Goal: Information Seeking & Learning: Learn about a topic

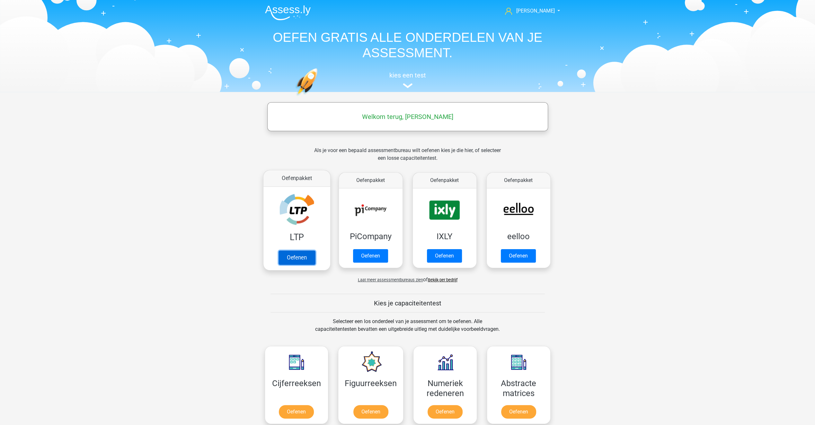
click at [289, 259] on link "Oefenen" at bounding box center [296, 257] width 37 height 14
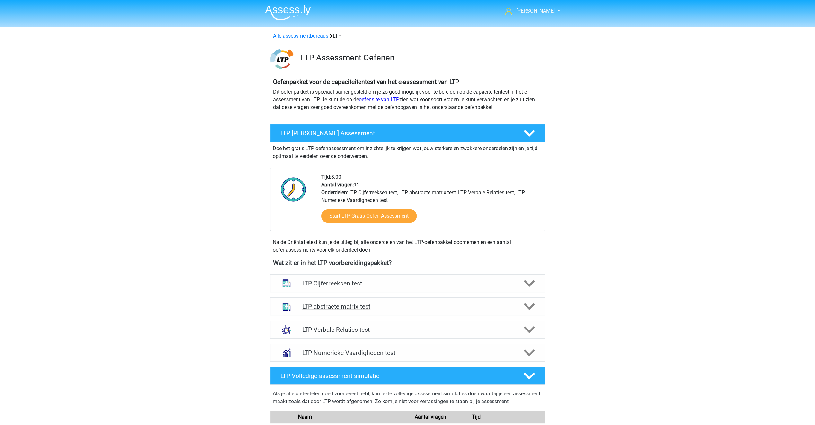
click at [332, 303] on h4 "LTP abstracte matrix test" at bounding box center [407, 306] width 211 height 7
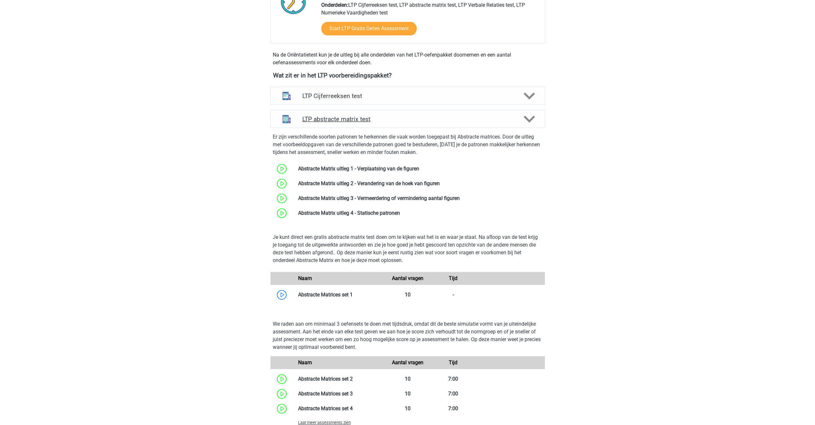
scroll to position [225, 0]
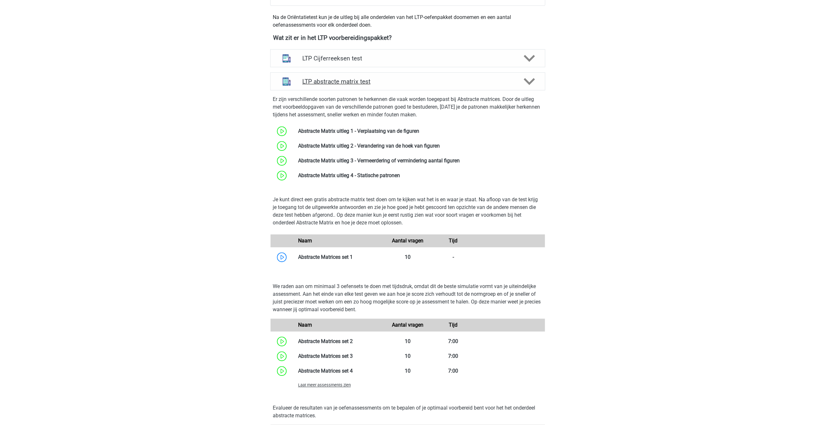
click at [337, 79] on h4 "LTP abstracte matrix test" at bounding box center [407, 81] width 211 height 7
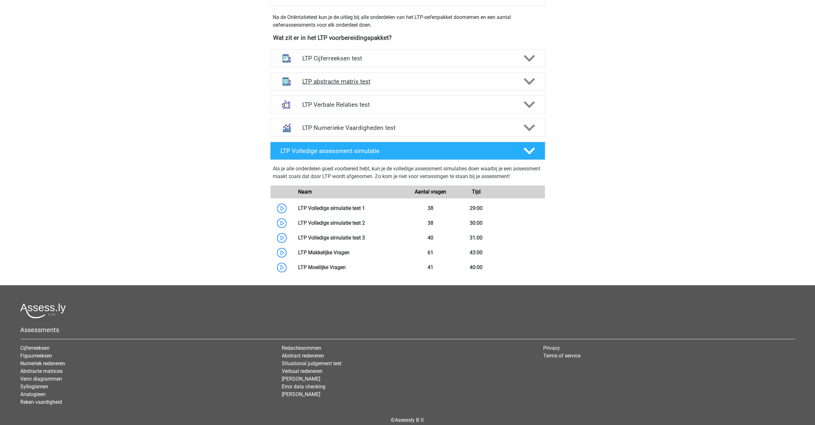
click at [337, 79] on h4 "LTP abstracte matrix test" at bounding box center [407, 81] width 211 height 7
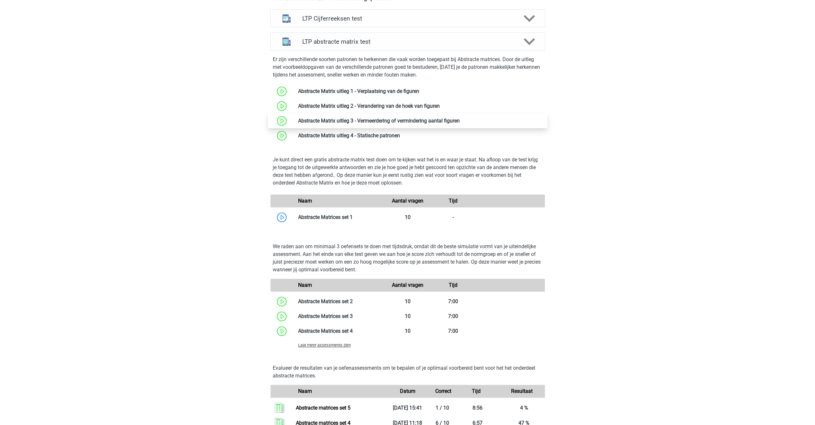
scroll to position [289, 0]
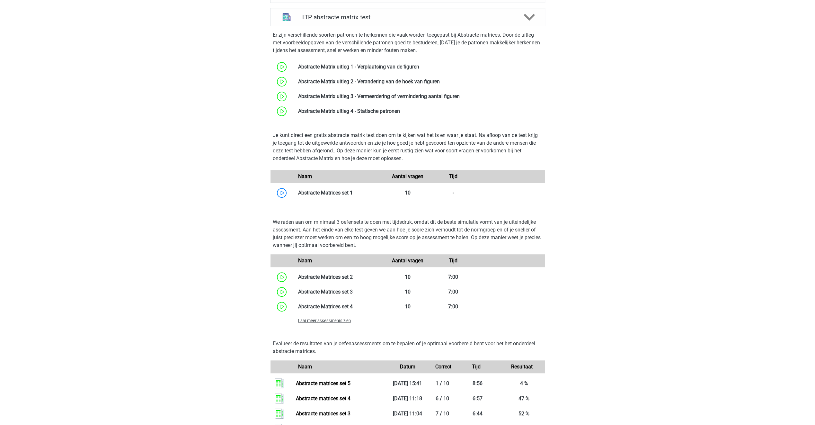
click at [321, 321] on span "Laat meer assessments zien" at bounding box center [324, 320] width 53 height 5
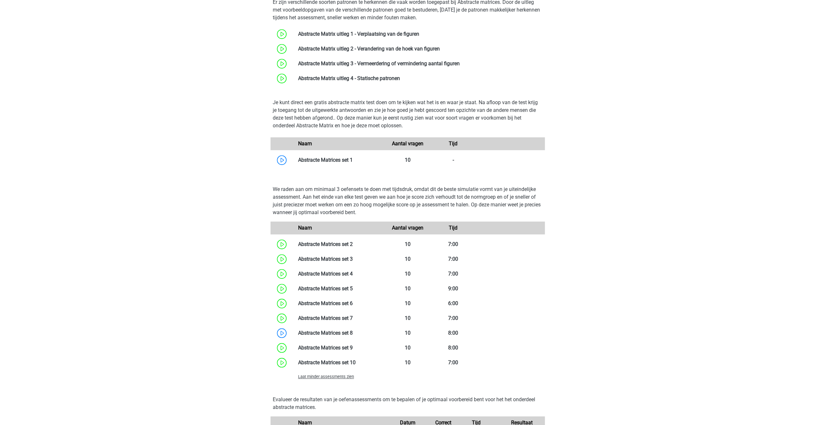
scroll to position [354, 0]
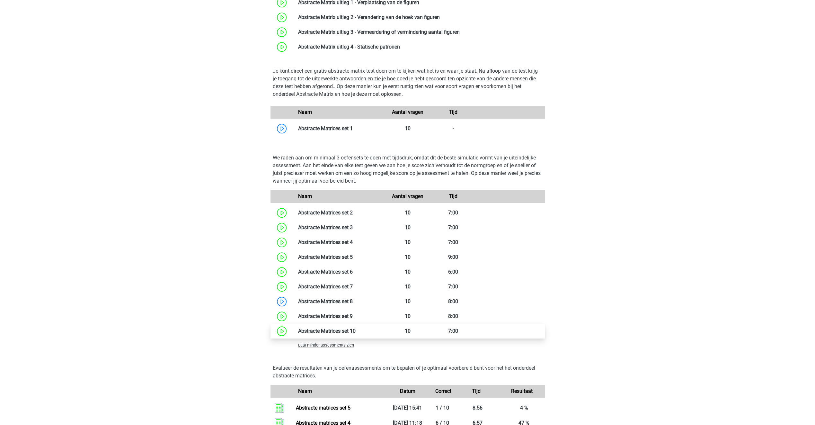
click at [356, 330] on link at bounding box center [356, 331] width 0 height 6
